Goal: Information Seeking & Learning: Understand process/instructions

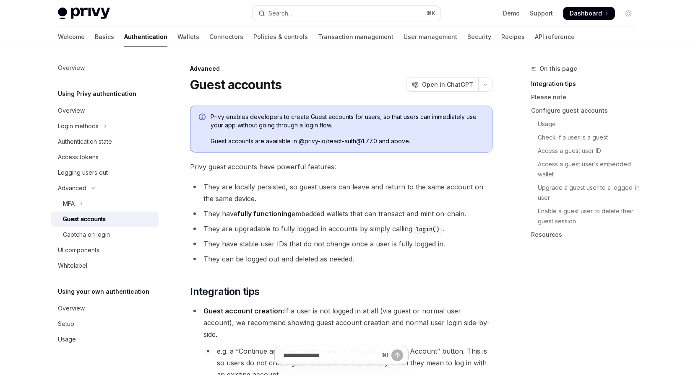
type textarea "*"
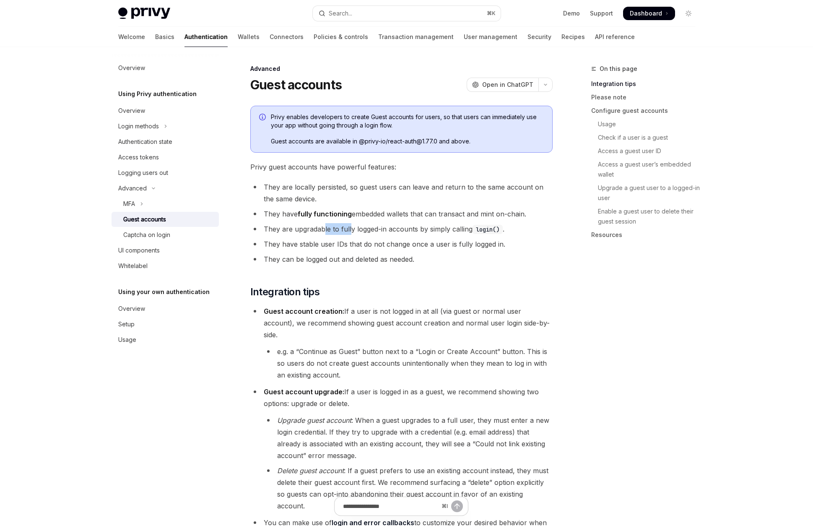
drag, startPoint x: 323, startPoint y: 228, endPoint x: 351, endPoint y: 229, distance: 27.3
click at [351, 229] on li "They are upgradable to fully logged-in accounts by simply calling login() ." at bounding box center [401, 229] width 302 height 12
click at [380, 228] on li "They are upgradable to fully logged-in accounts by simply calling login() ." at bounding box center [401, 229] width 302 height 12
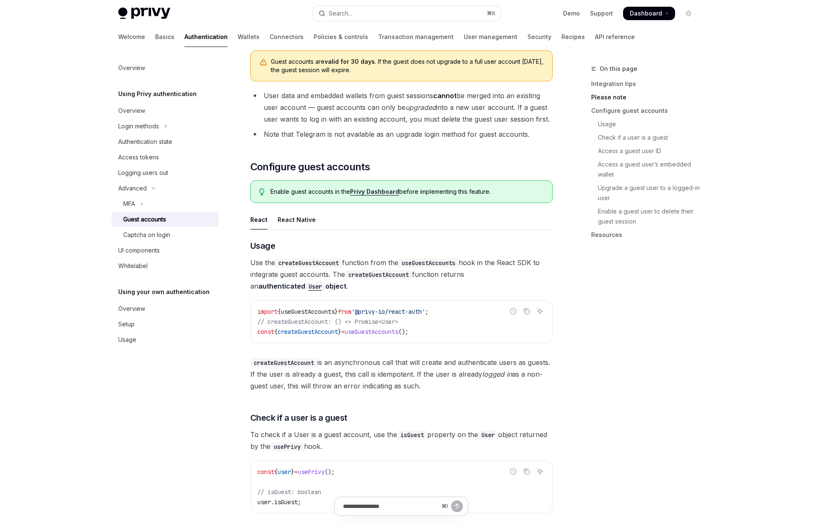
scroll to position [525, 0]
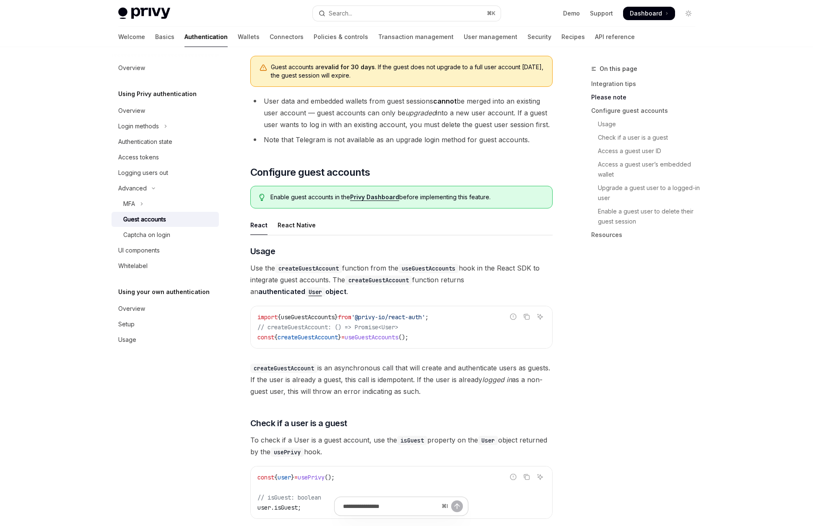
click at [393, 334] on span "useGuestAccounts" at bounding box center [372, 338] width 54 height 8
copy span "useGuestAccounts"
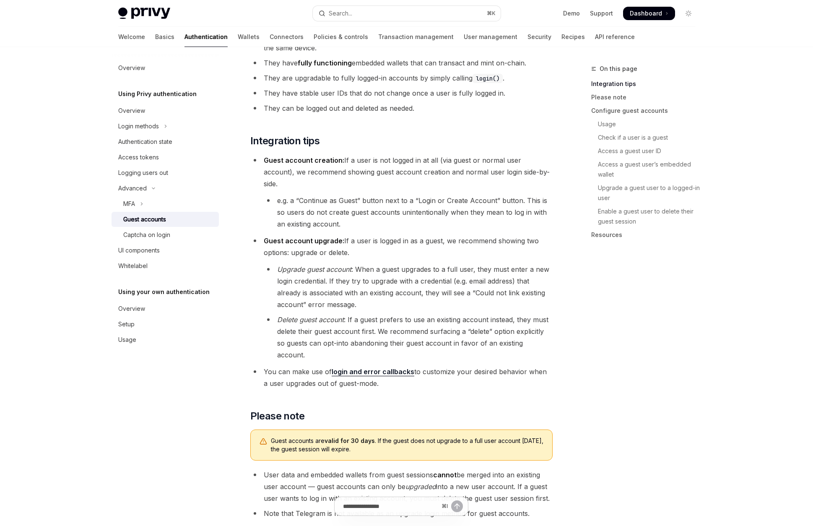
scroll to position [0, 0]
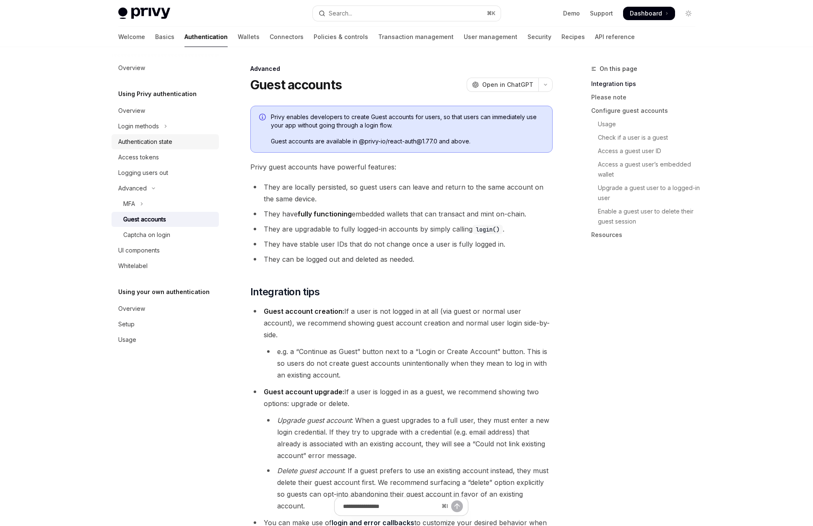
click at [158, 138] on div "Authentication state" at bounding box center [145, 142] width 54 height 10
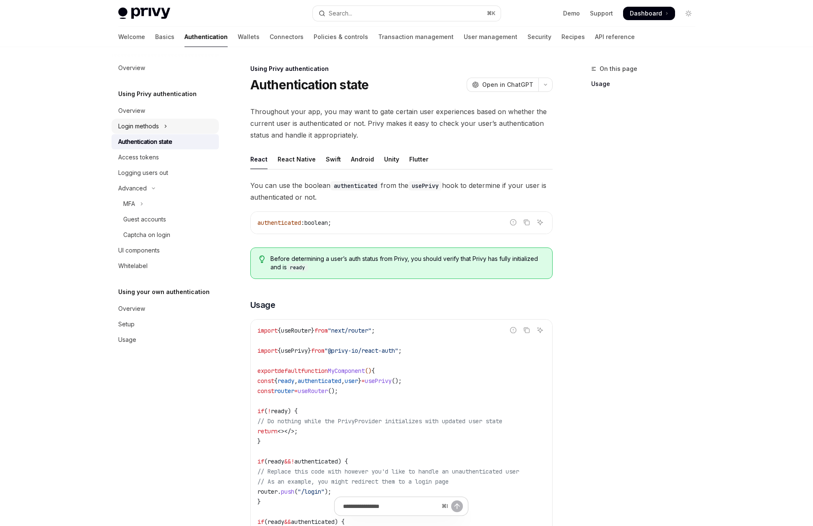
click at [159, 129] on div "Login methods" at bounding box center [138, 126] width 41 height 10
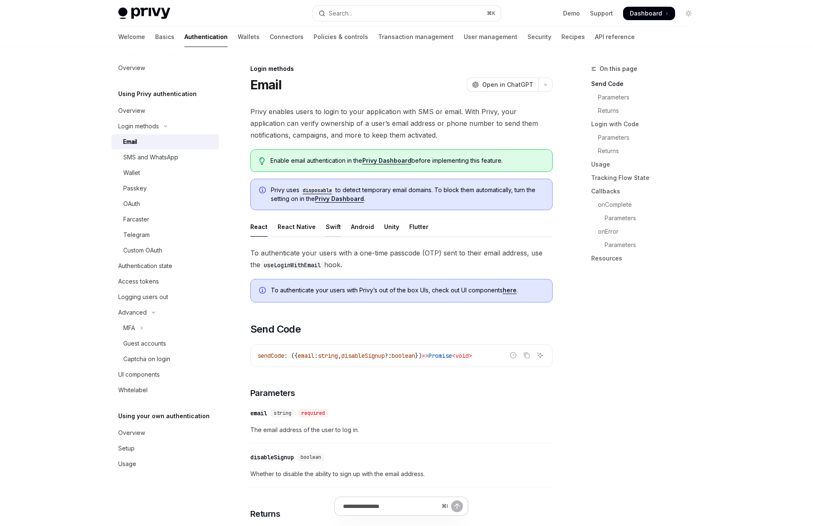
click at [326, 228] on div "Swift" at bounding box center [333, 227] width 15 height 20
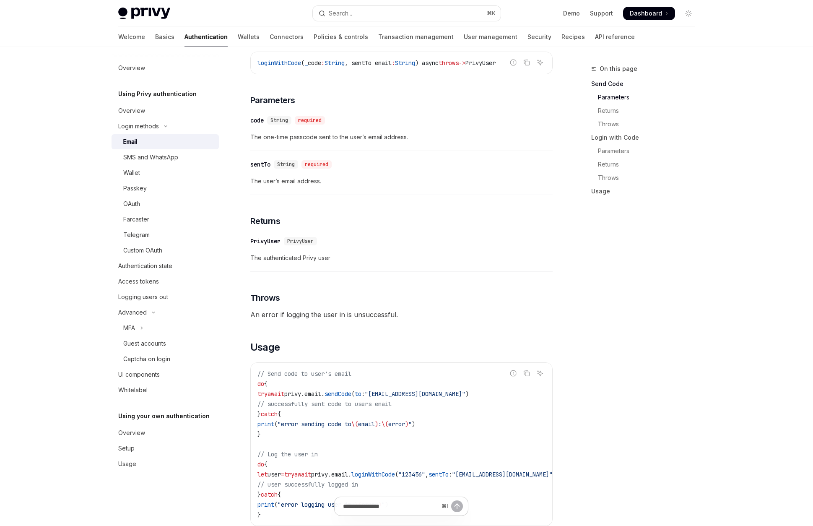
scroll to position [658, 0]
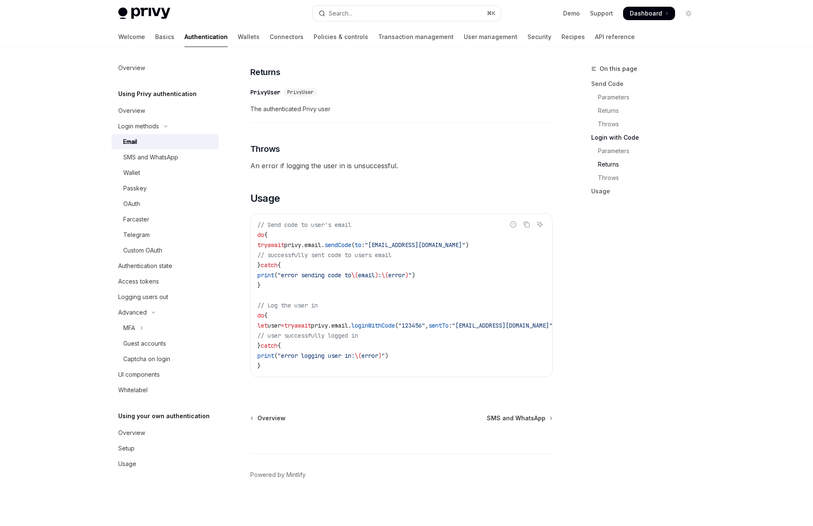
click at [331, 322] on span "privy." at bounding box center [321, 326] width 20 height 8
click at [394, 322] on span "loginWithCode" at bounding box center [374, 326] width 44 height 8
click at [159, 126] on div "Login methods" at bounding box center [138, 126] width 41 height 10
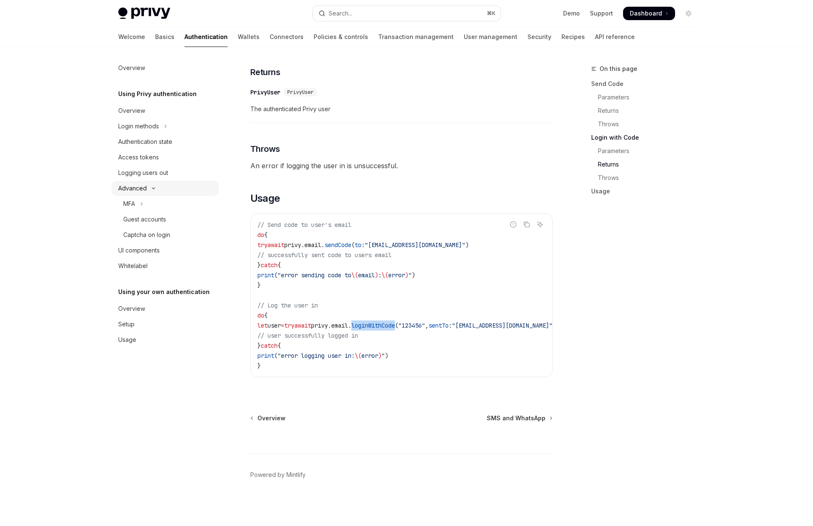
click at [151, 187] on icon "Toggle Advanced section" at bounding box center [154, 188] width 10 height 3
click at [156, 191] on button "Advanced" at bounding box center [165, 188] width 107 height 15
click at [181, 127] on button "Login methods" at bounding box center [165, 126] width 107 height 15
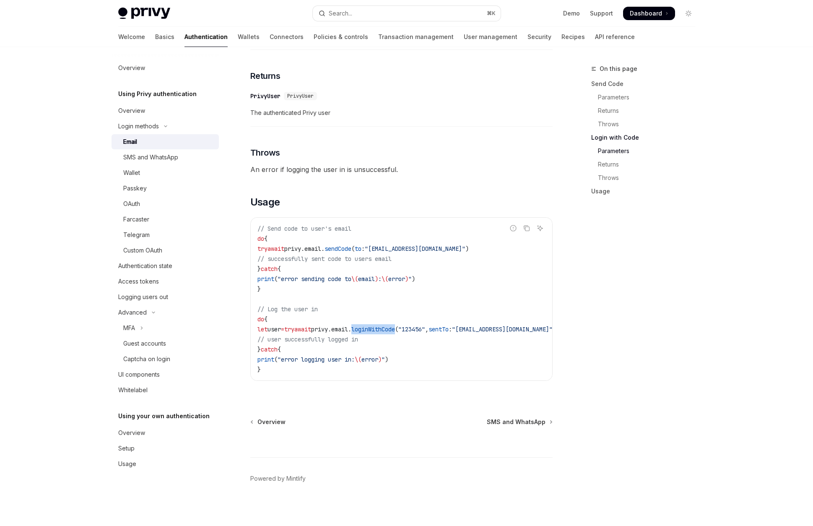
scroll to position [650, 0]
click at [395, 331] on span "loginWithCode" at bounding box center [374, 331] width 44 height 8
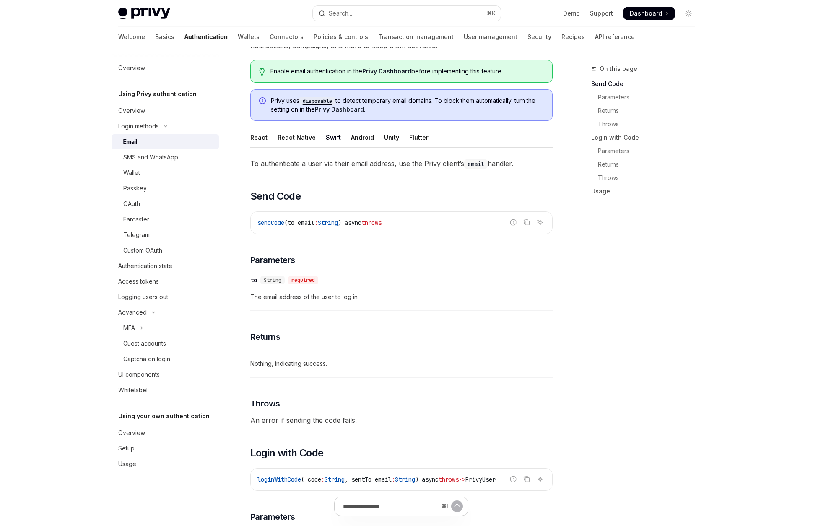
scroll to position [0, 0]
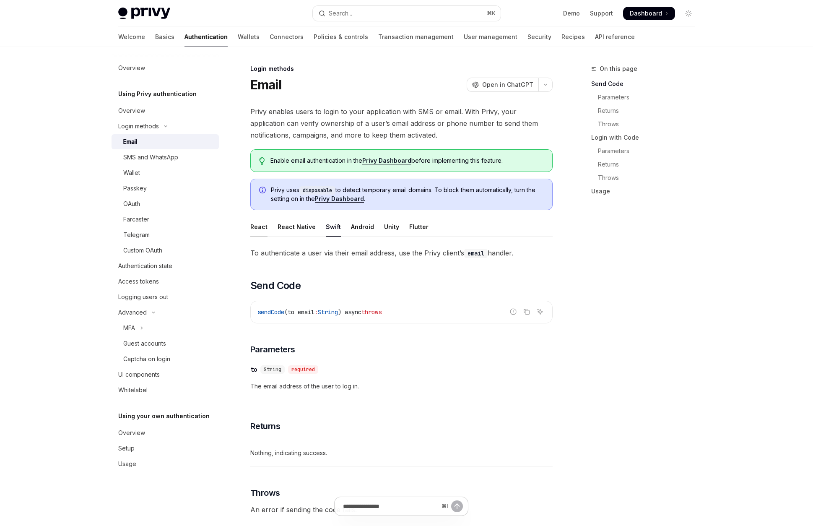
click at [259, 229] on div "React" at bounding box center [258, 227] width 17 height 20
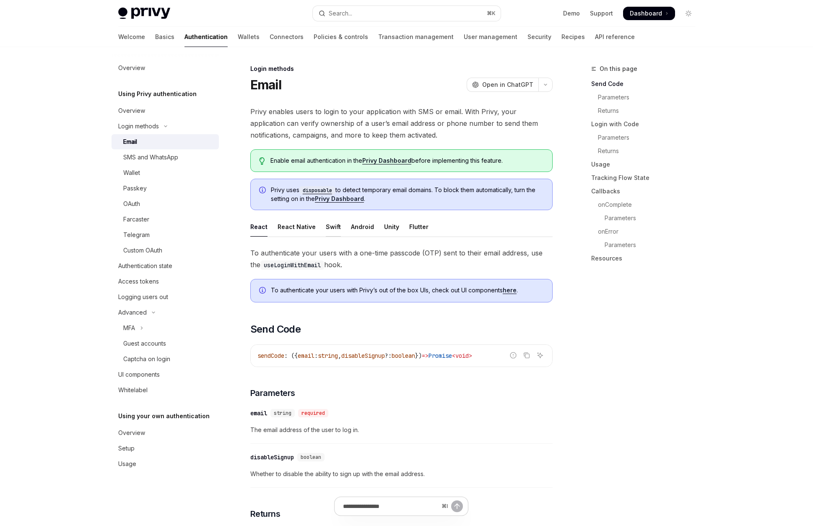
click at [329, 227] on div "Swift" at bounding box center [333, 227] width 15 height 20
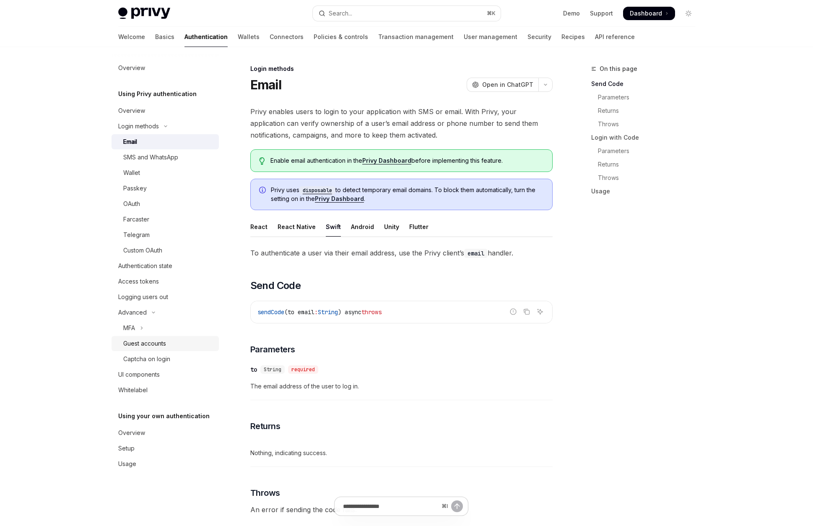
click at [180, 341] on div "Guest accounts" at bounding box center [168, 344] width 91 height 10
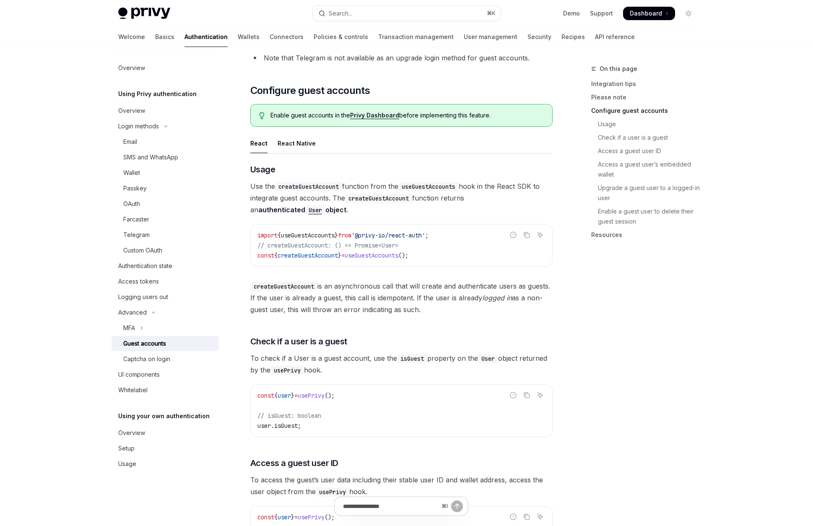
scroll to position [609, 0]
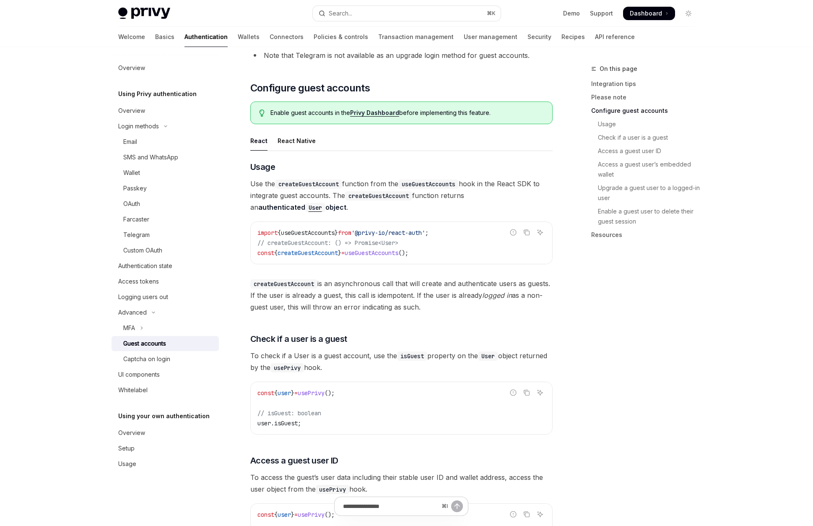
click at [386, 249] on span "useGuestAccounts" at bounding box center [372, 253] width 54 height 8
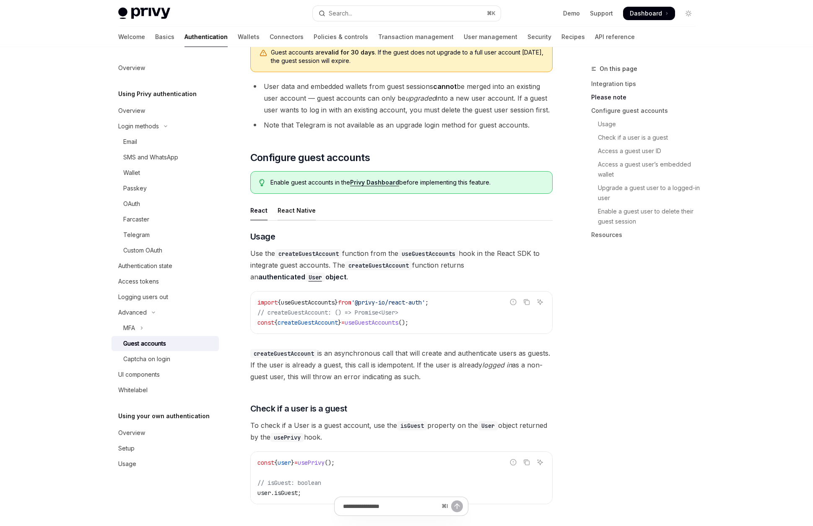
click at [299, 201] on div "React Native" at bounding box center [297, 211] width 38 height 20
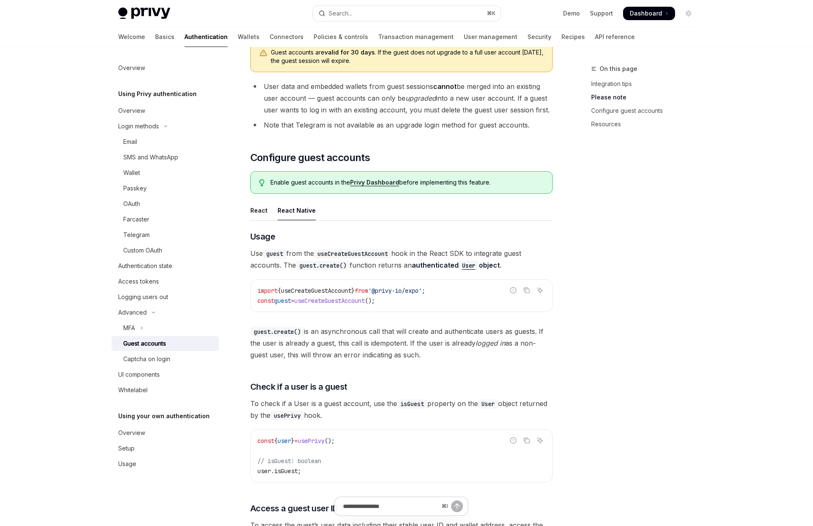
click at [360, 297] on span "useCreateGuestAccount" at bounding box center [330, 301] width 70 height 8
copy span "useCreateGuestAccount"
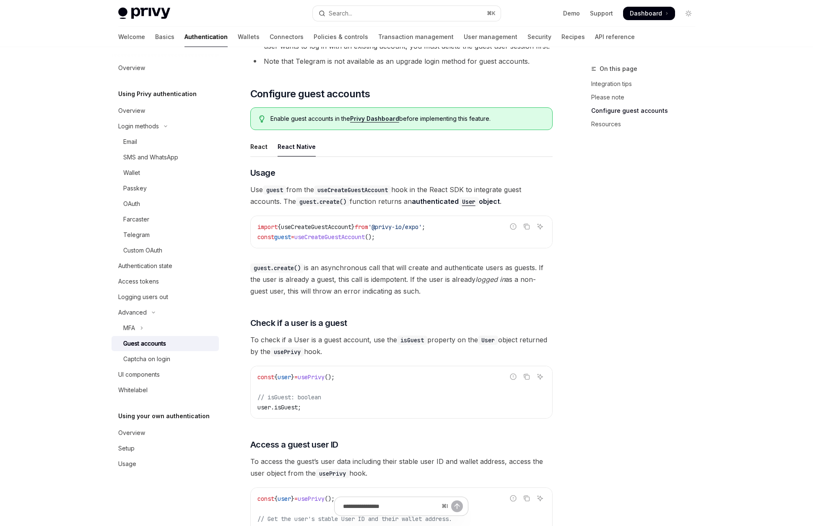
scroll to position [602, 0]
click at [257, 138] on div "React" at bounding box center [258, 148] width 17 height 20
type textarea "*"
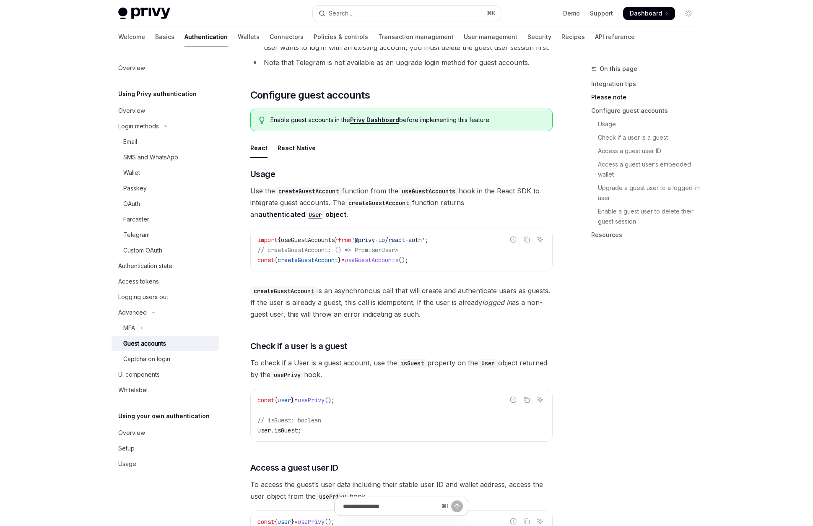
click at [327, 256] on span "createGuestAccount" at bounding box center [308, 260] width 60 height 8
copy span "createGuestAccount"
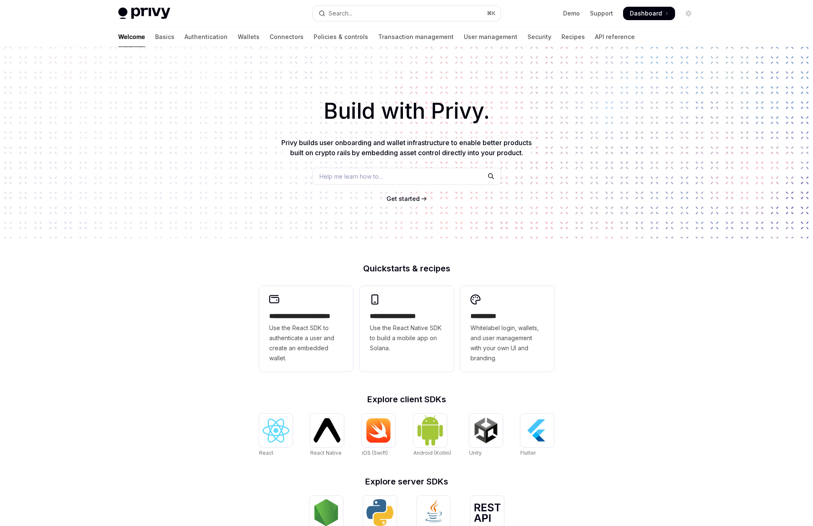
scroll to position [141, 0]
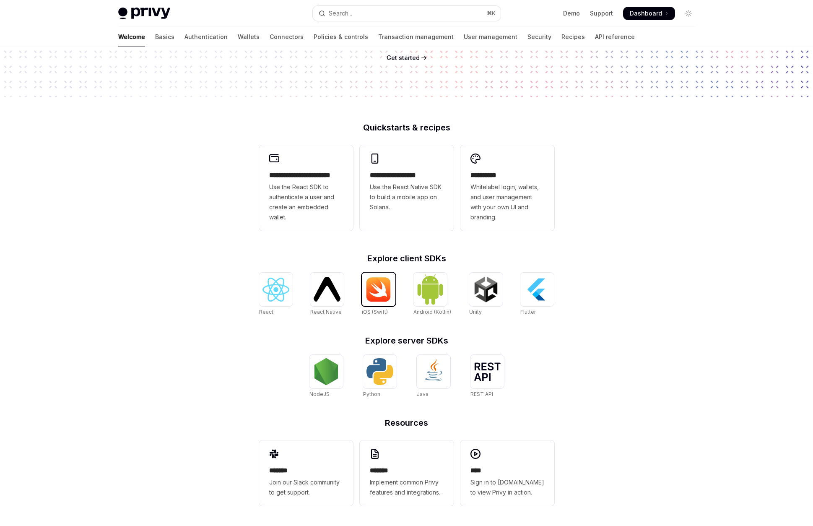
click at [382, 297] on img at bounding box center [378, 289] width 27 height 25
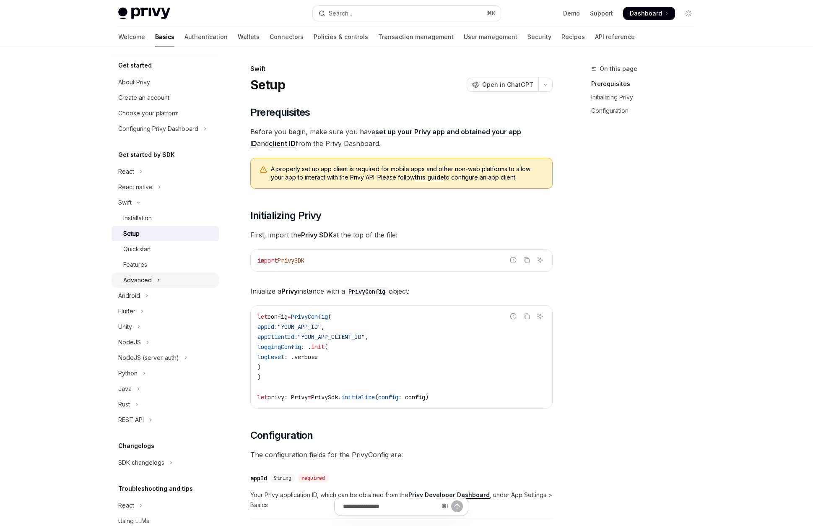
click at [164, 274] on button "Advanced" at bounding box center [165, 280] width 107 height 15
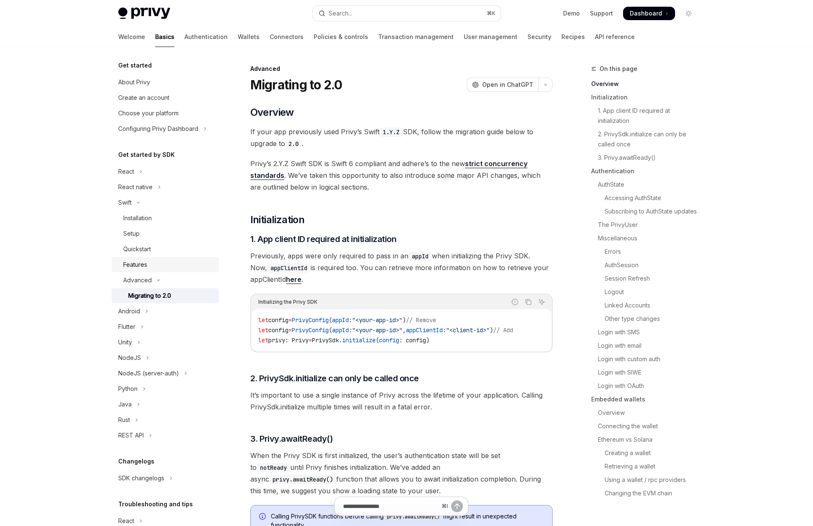
click at [160, 266] on div "Features" at bounding box center [168, 265] width 91 height 10
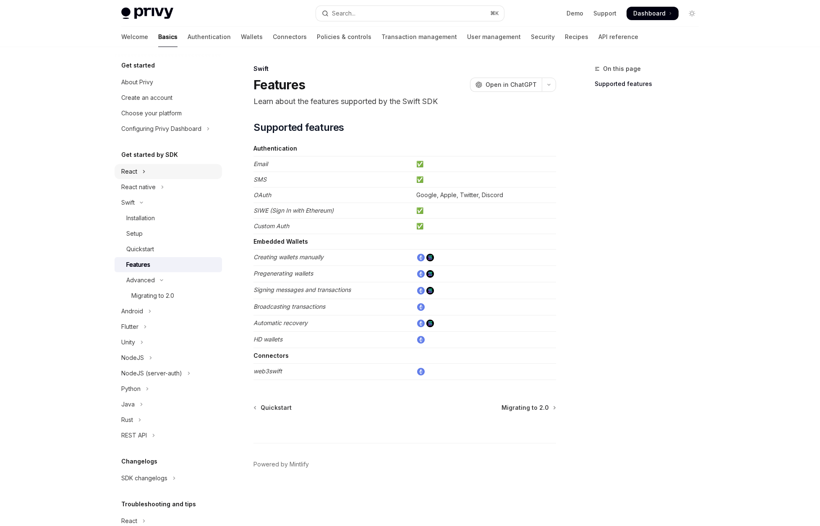
click at [150, 171] on button "React" at bounding box center [168, 171] width 107 height 15
type textarea "*"
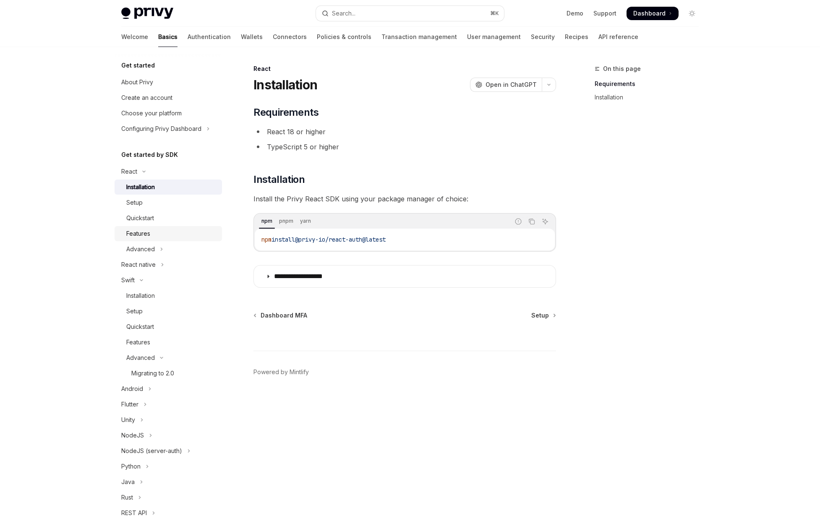
click at [183, 241] on link "Features" at bounding box center [168, 233] width 107 height 15
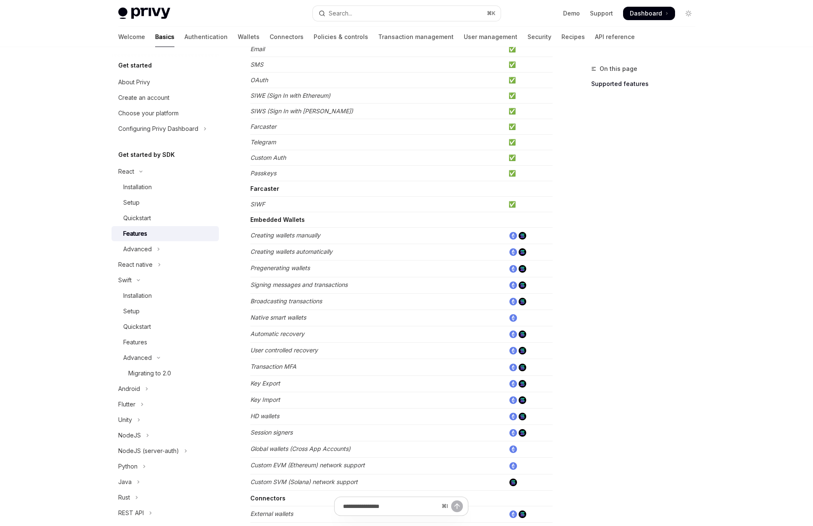
scroll to position [158, 0]
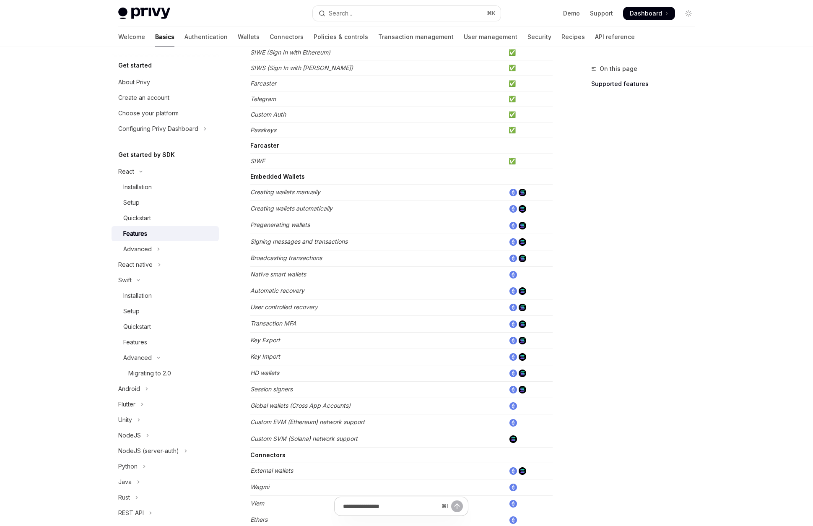
click at [337, 270] on td "Native smart wallets" at bounding box center [377, 274] width 255 height 16
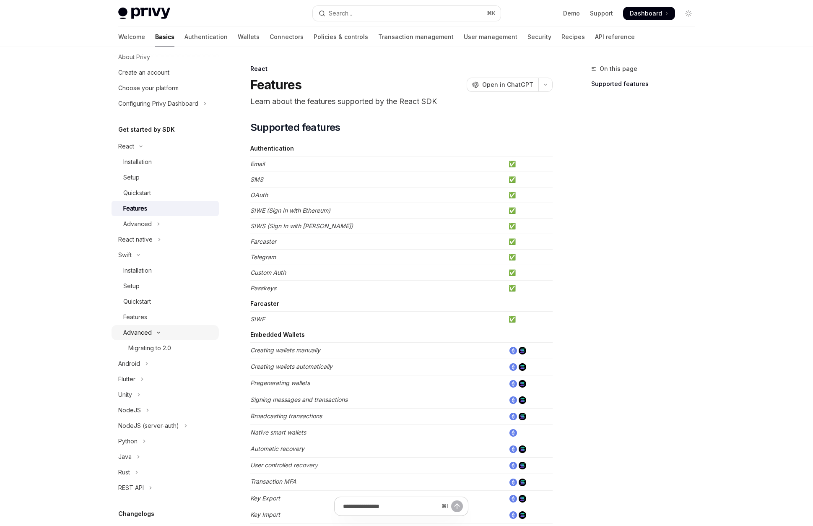
scroll to position [26, 0]
click at [168, 240] on button "React native" at bounding box center [165, 239] width 107 height 15
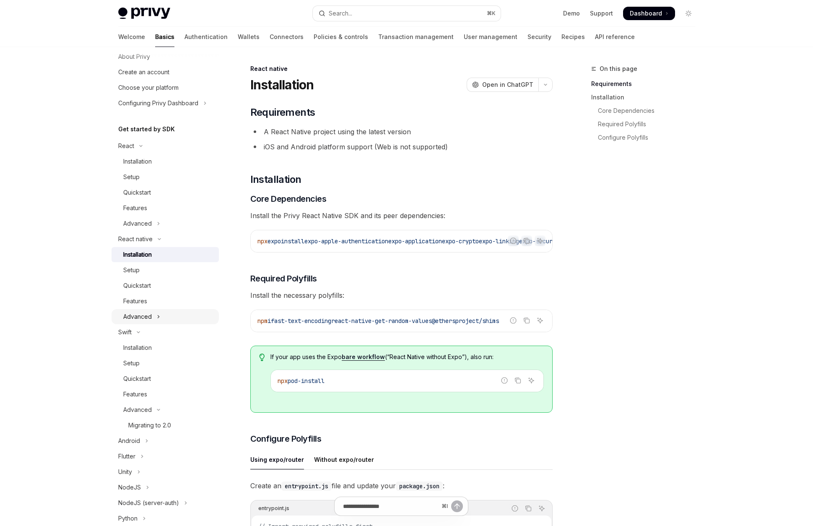
click at [157, 315] on icon "Toggle Advanced section" at bounding box center [158, 317] width 3 height 10
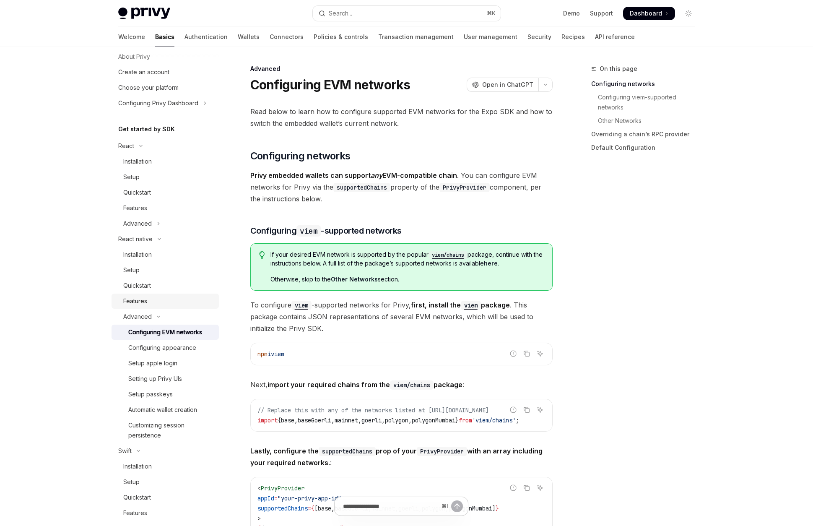
click at [158, 300] on div "Features" at bounding box center [168, 301] width 91 height 10
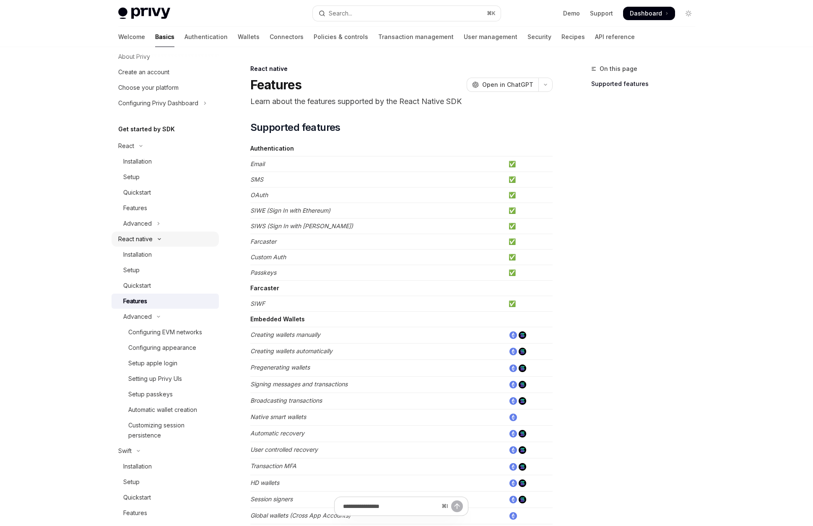
click at [159, 237] on button "React native" at bounding box center [165, 239] width 107 height 15
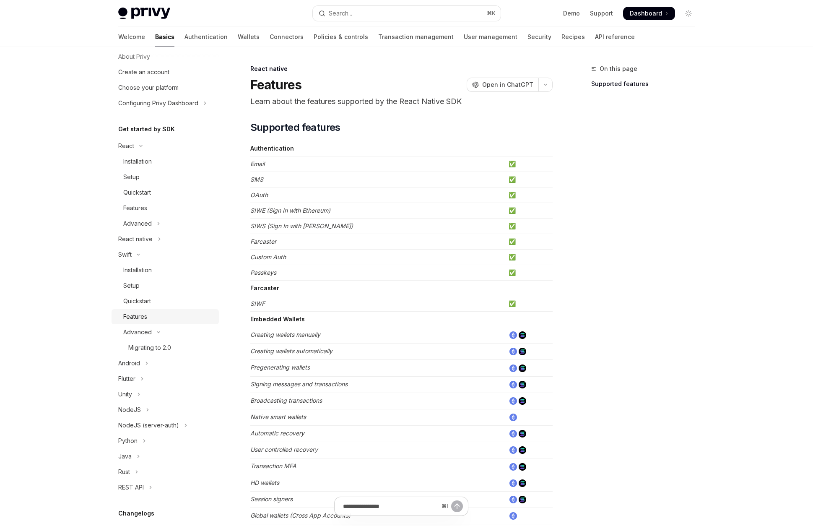
click at [158, 310] on link "Features" at bounding box center [165, 316] width 107 height 15
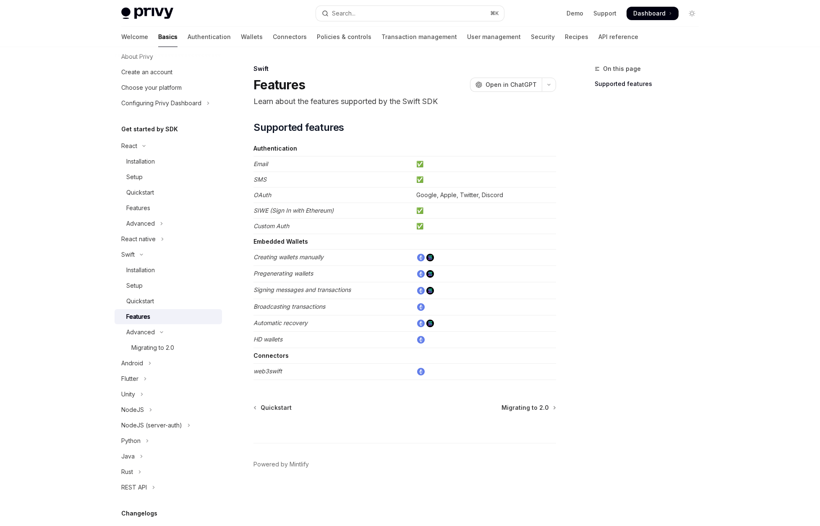
click at [344, 292] on em "Signing messages and transactions" at bounding box center [301, 289] width 97 height 7
click at [187, 335] on button "Advanced" at bounding box center [168, 332] width 107 height 15
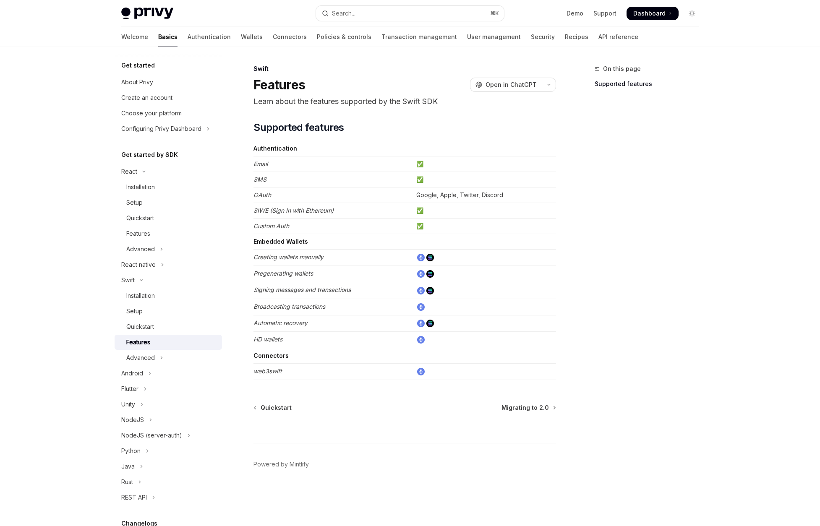
scroll to position [85, 0]
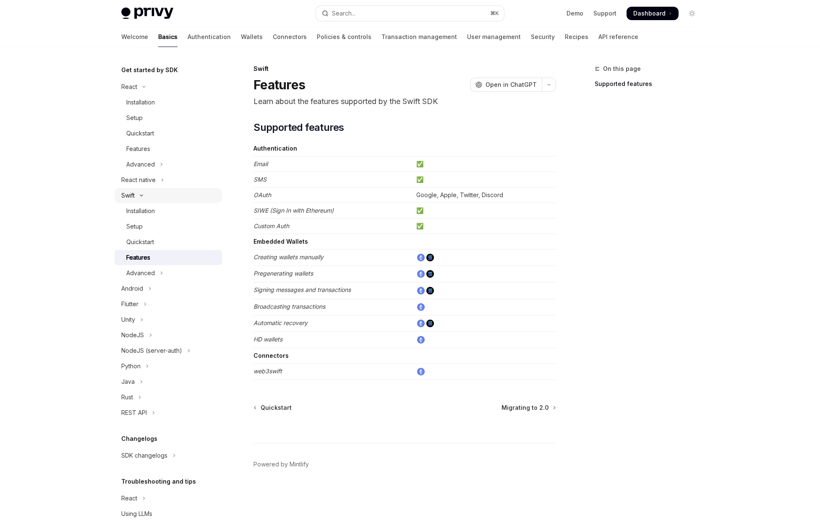
click at [168, 197] on button "Swift" at bounding box center [168, 195] width 107 height 15
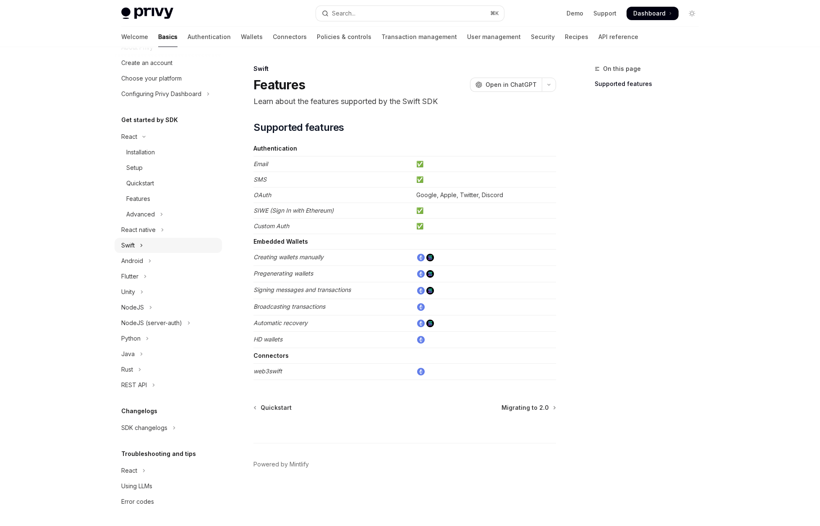
scroll to position [35, 0]
click at [164, 141] on button "React" at bounding box center [168, 136] width 107 height 15
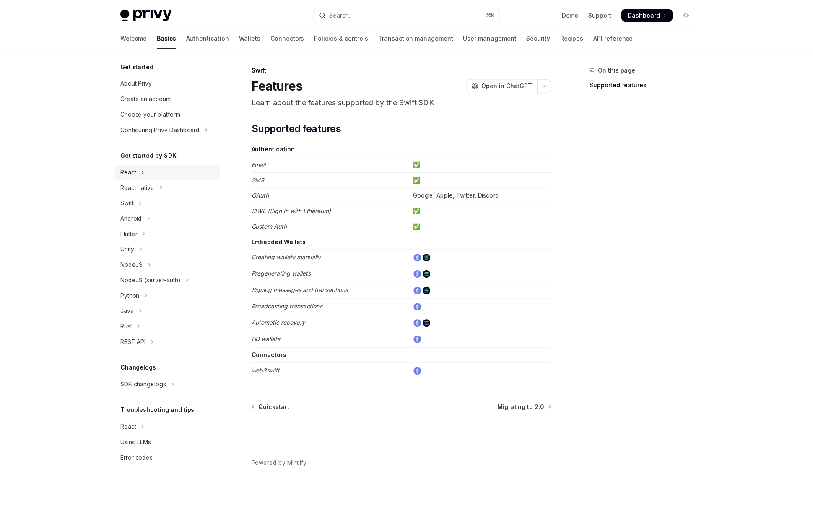
scroll to position [0, 0]
click at [179, 218] on button "Android" at bounding box center [168, 218] width 107 height 15
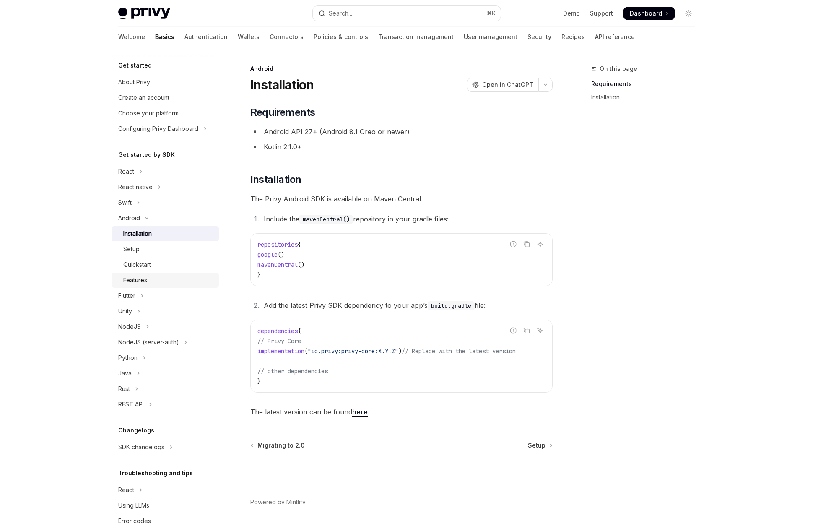
click at [164, 278] on div "Features" at bounding box center [168, 280] width 91 height 10
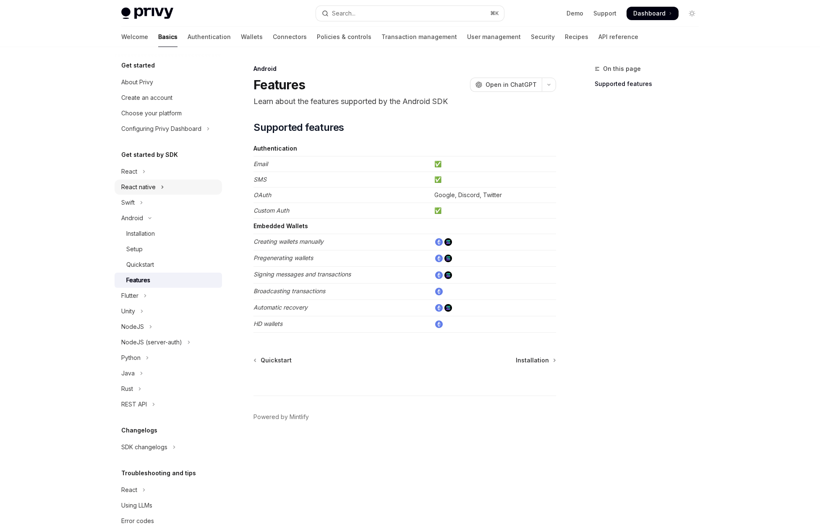
click at [165, 185] on button "React native" at bounding box center [168, 187] width 107 height 15
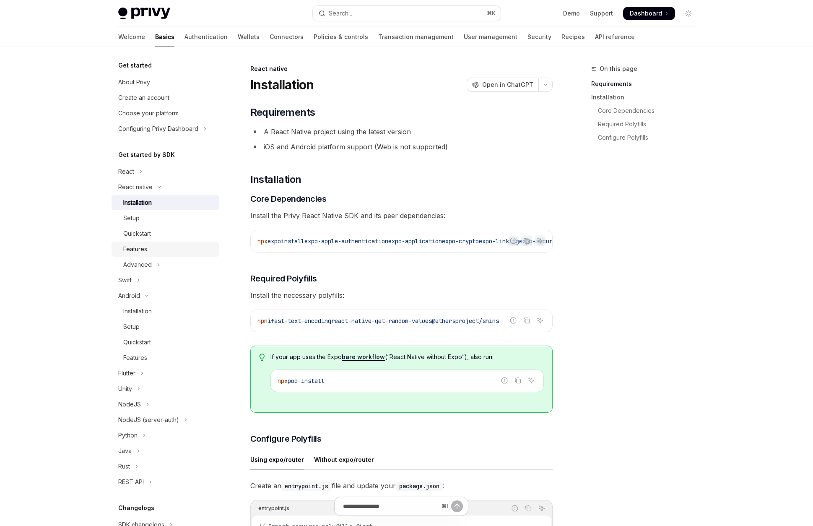
click at [162, 250] on div "Features" at bounding box center [168, 249] width 91 height 10
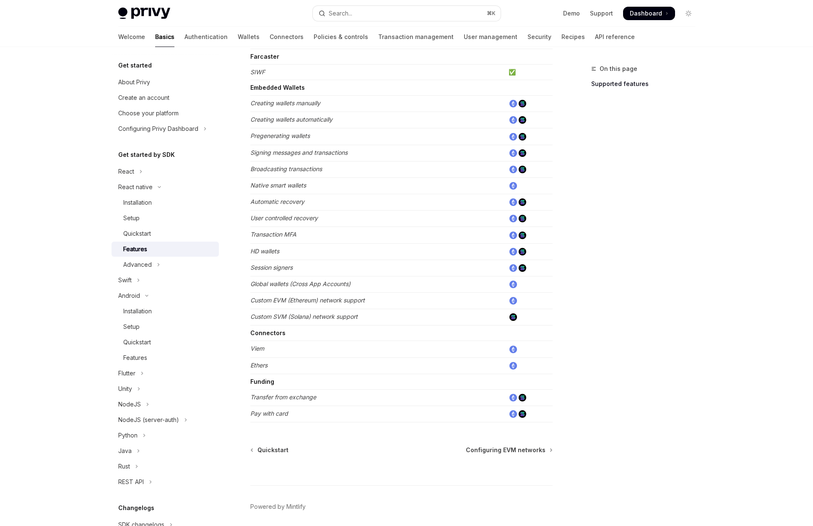
scroll to position [233, 0]
click at [339, 301] on em "Custom EVM (Ethereum) network support" at bounding box center [307, 298] width 115 height 7
click at [369, 292] on td "Custom EVM (Ethereum) network support" at bounding box center [377, 299] width 255 height 16
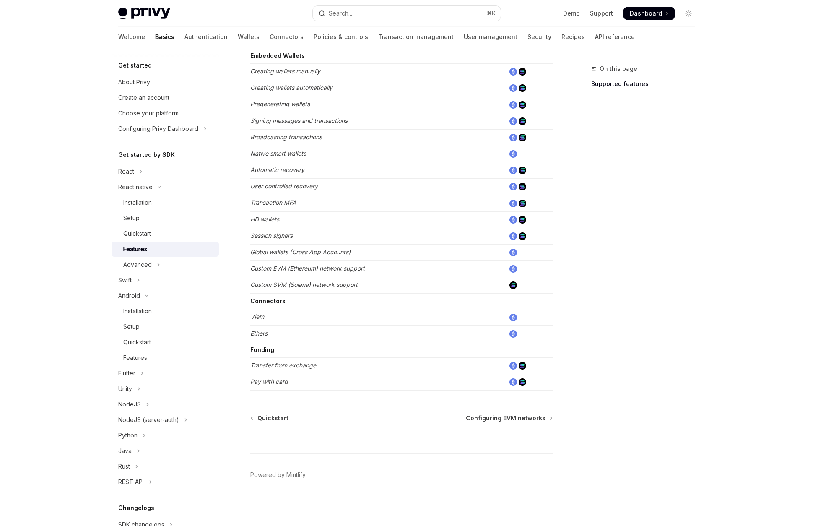
scroll to position [0, 0]
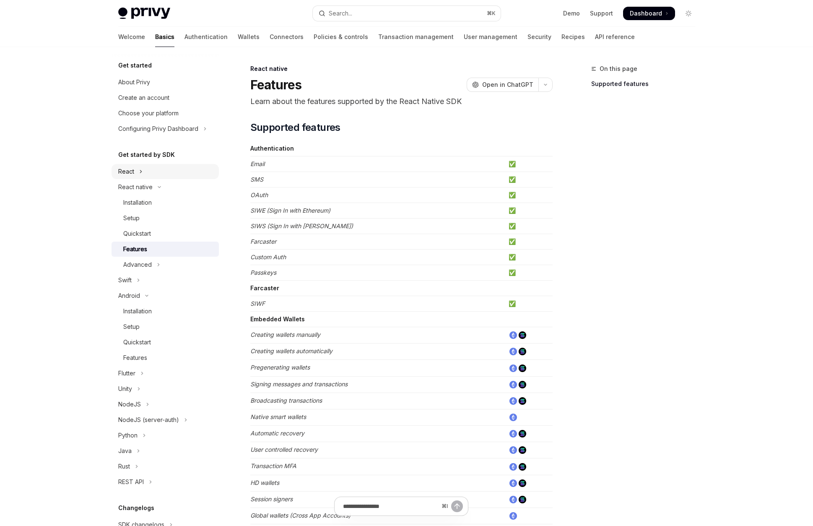
click at [178, 172] on button "React" at bounding box center [165, 171] width 107 height 15
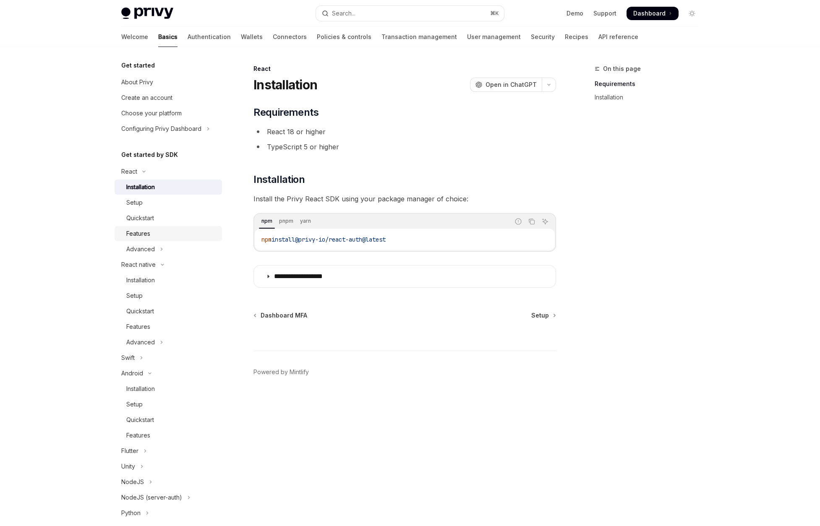
click at [168, 235] on div "Features" at bounding box center [171, 234] width 91 height 10
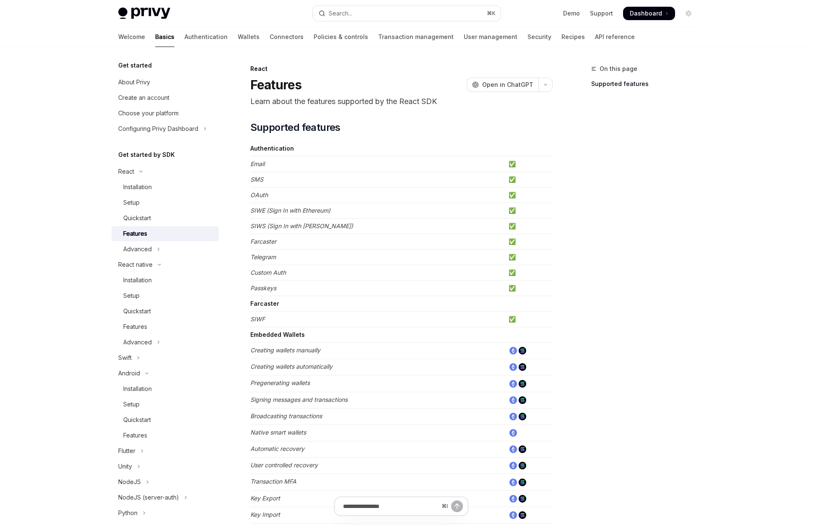
click at [301, 204] on td "SIWE (Sign In with Ethereum)" at bounding box center [377, 211] width 255 height 16
click at [301, 207] on em "SIWE (Sign In with Ethereum)" at bounding box center [290, 210] width 80 height 7
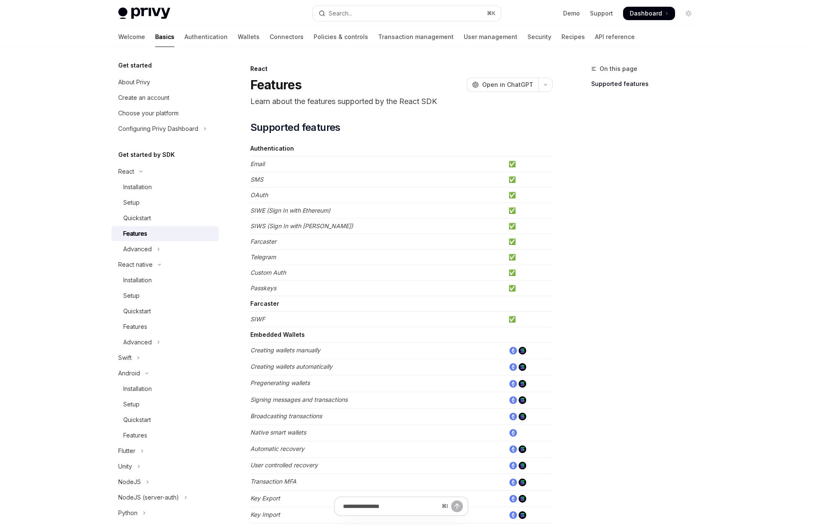
click at [302, 223] on em "SIWS (Sign In with Solana)" at bounding box center [301, 225] width 103 height 7
click at [321, 224] on em "SIWS (Sign In with Solana)" at bounding box center [301, 225] width 103 height 7
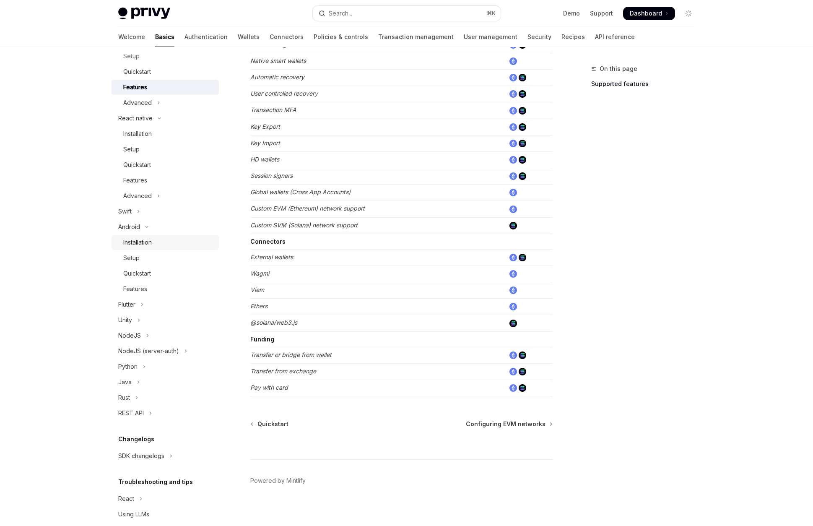
scroll to position [175, 0]
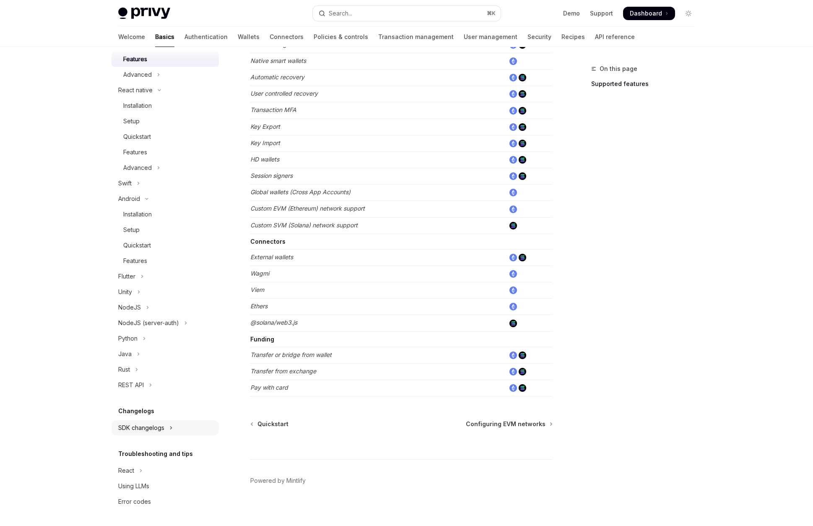
click at [180, 427] on button "SDK changelogs" at bounding box center [165, 427] width 107 height 15
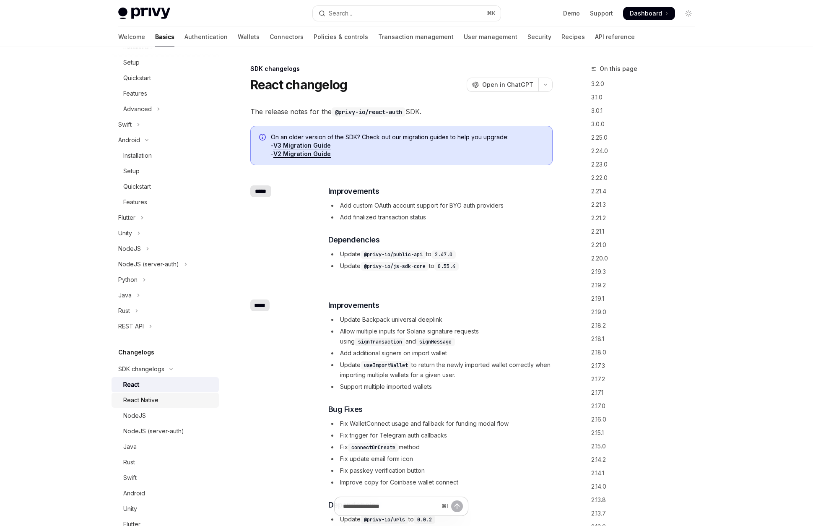
scroll to position [236, 0]
click at [160, 490] on div "Android" at bounding box center [168, 490] width 91 height 10
type textarea "*"
